Goal: Transaction & Acquisition: Purchase product/service

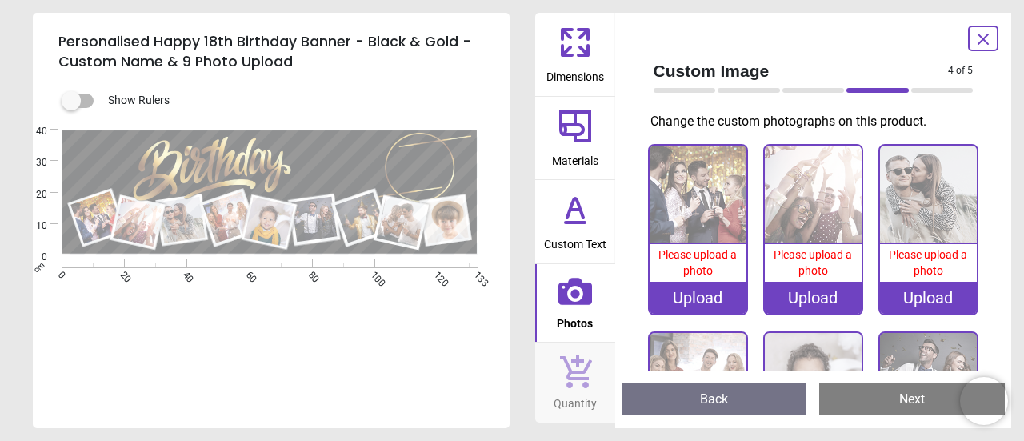
scroll to position [80, 0]
click at [979, 38] on icon at bounding box center [983, 39] width 19 height 19
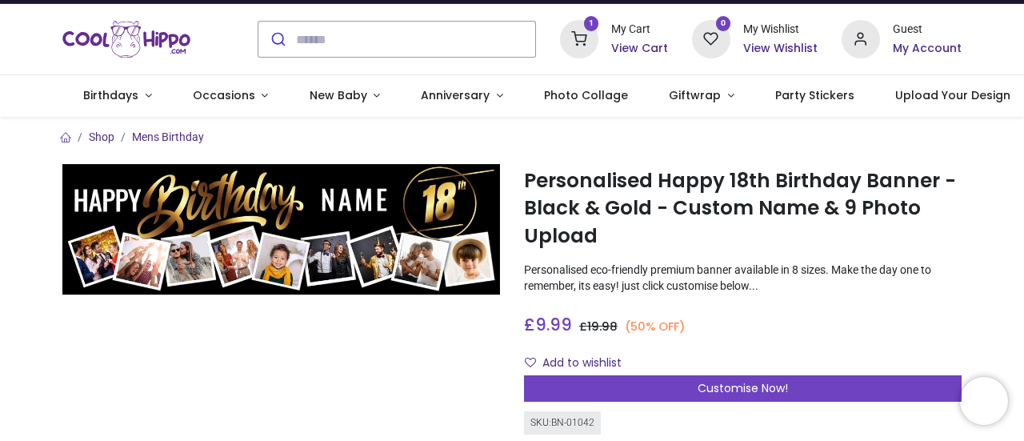
scroll to position [0, 0]
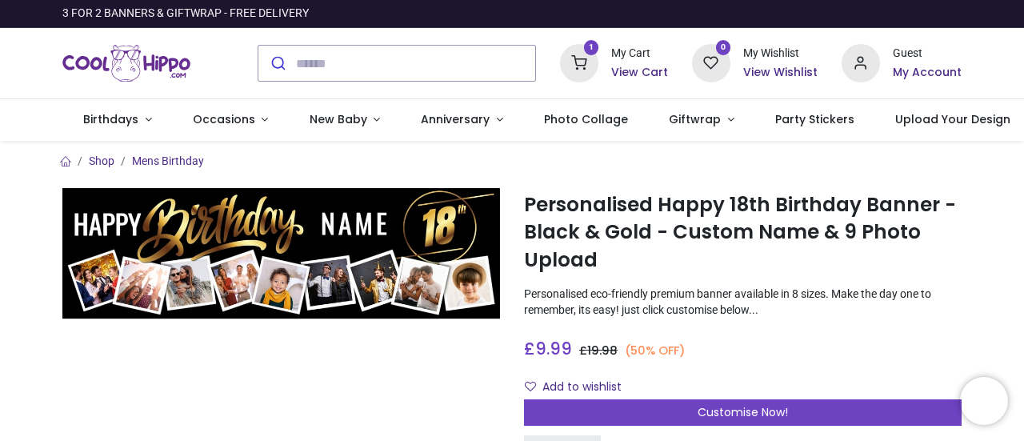
click at [627, 65] on h6 "View Cart" at bounding box center [639, 73] width 57 height 16
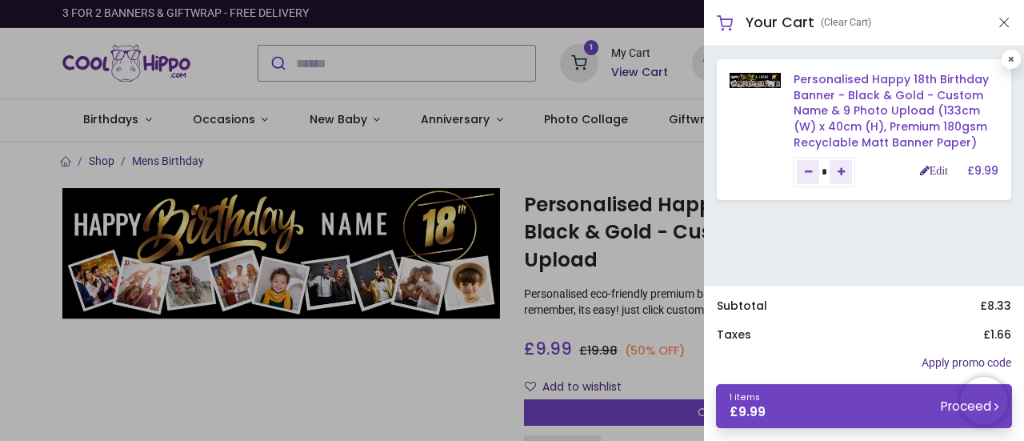
click at [853, 110] on link "Personalised Happy 18th Birthday Banner - Black & Gold - Custom Name & 9 Photo …" at bounding box center [891, 110] width 195 height 78
click at [850, 118] on link "Personalised Happy 18th Birthday Banner - Black & Gold - Custom Name & 9 Photo …" at bounding box center [891, 110] width 195 height 78
click at [819, 102] on link "Personalised Happy 18th Birthday Banner - Black & Gold - Custom Name & 9 Photo …" at bounding box center [891, 110] width 195 height 78
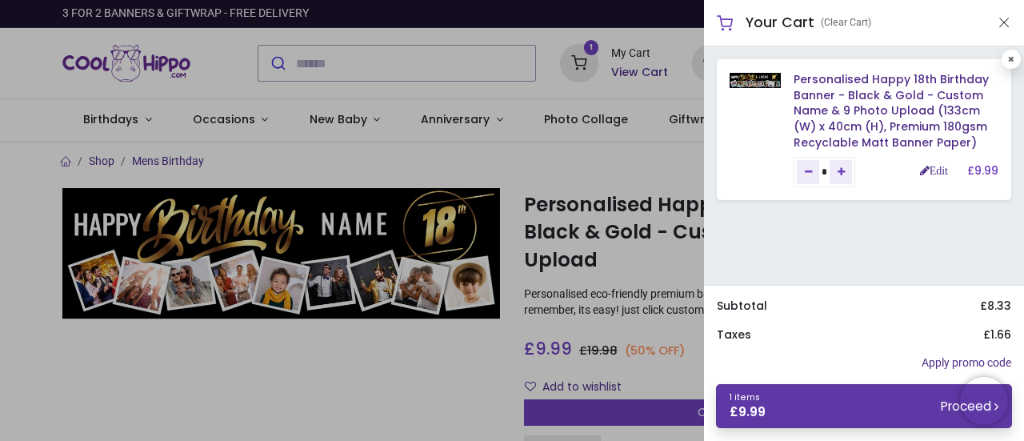
click at [890, 401] on link "1 items £ 9.99 Proceed" at bounding box center [864, 406] width 296 height 44
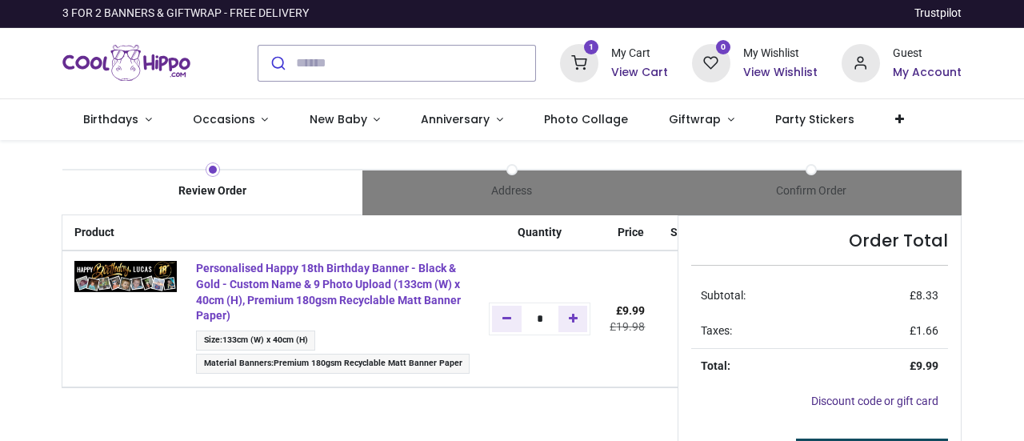
click at [349, 292] on strong "Personalised Happy 18th Birthday Banner - Black & Gold - Custom Name & 9 Photo …" at bounding box center [328, 292] width 265 height 60
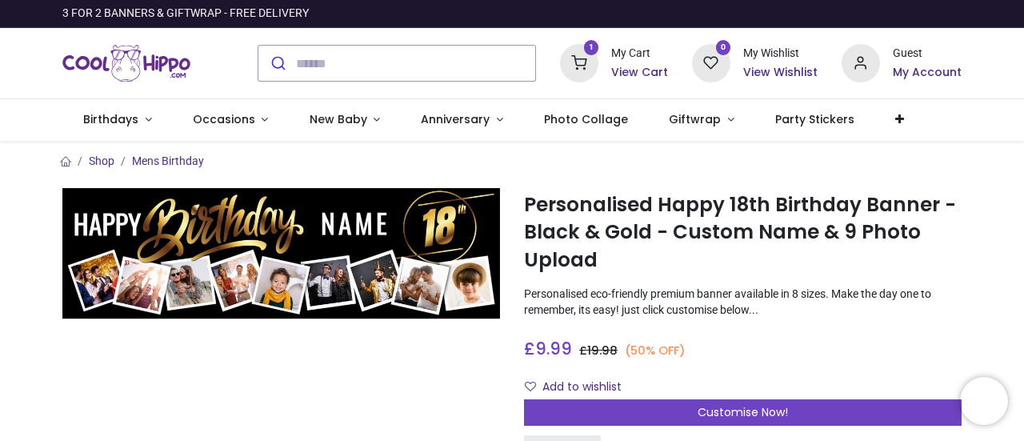
click at [631, 68] on h6 "View Cart" at bounding box center [639, 73] width 57 height 16
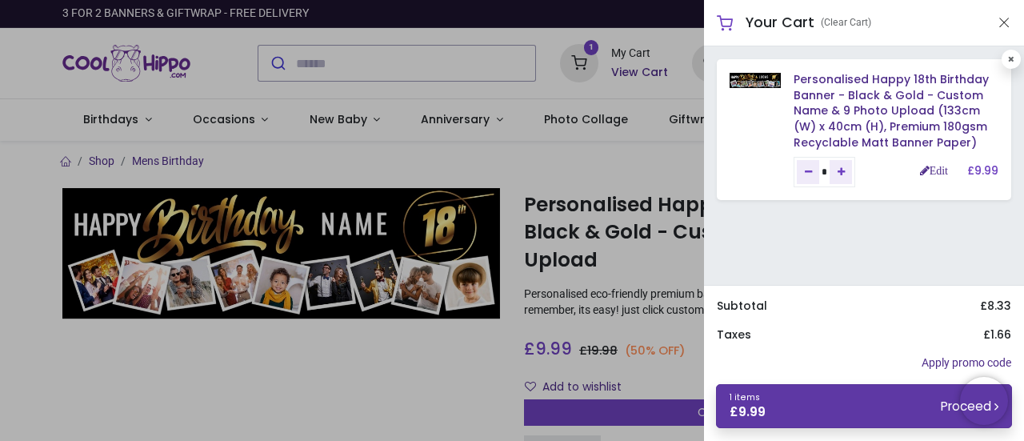
click at [864, 406] on link "1 items £ 9.99 Proceed" at bounding box center [864, 406] width 296 height 44
